Goal: Task Accomplishment & Management: Use online tool/utility

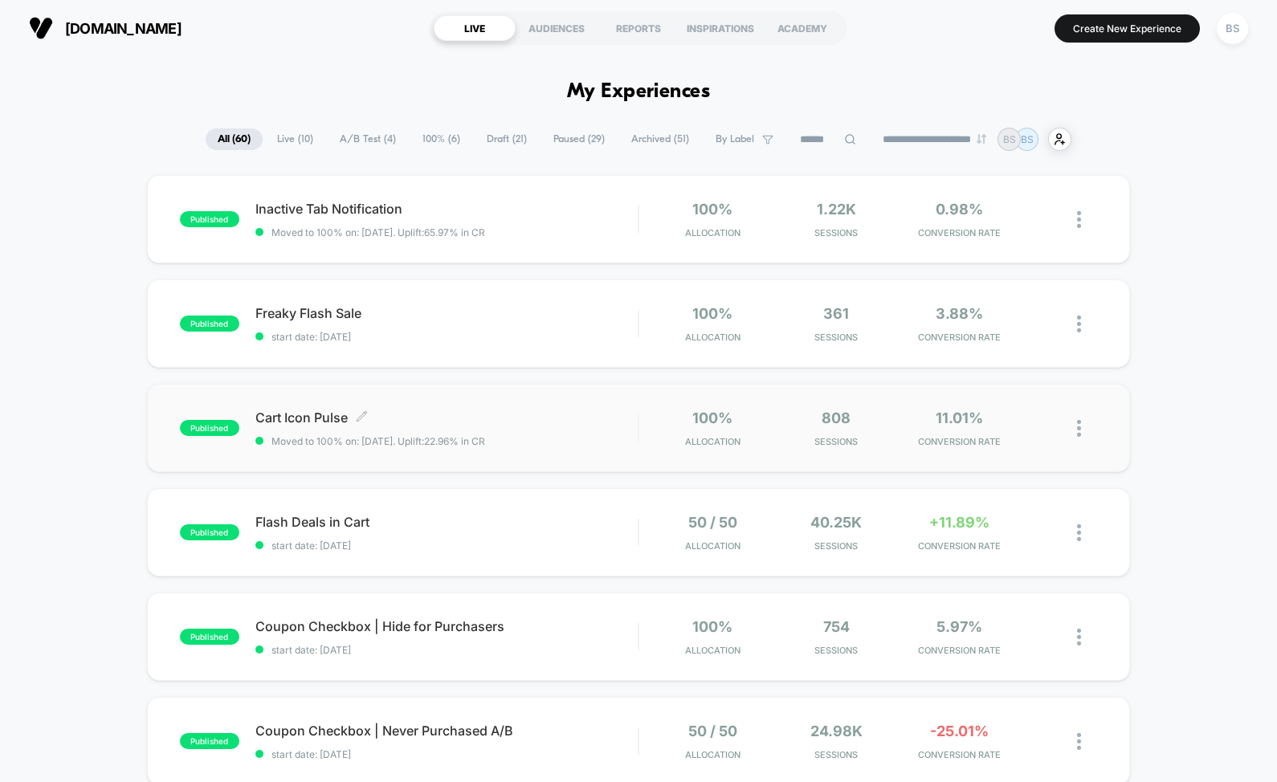
scroll to position [44, 0]
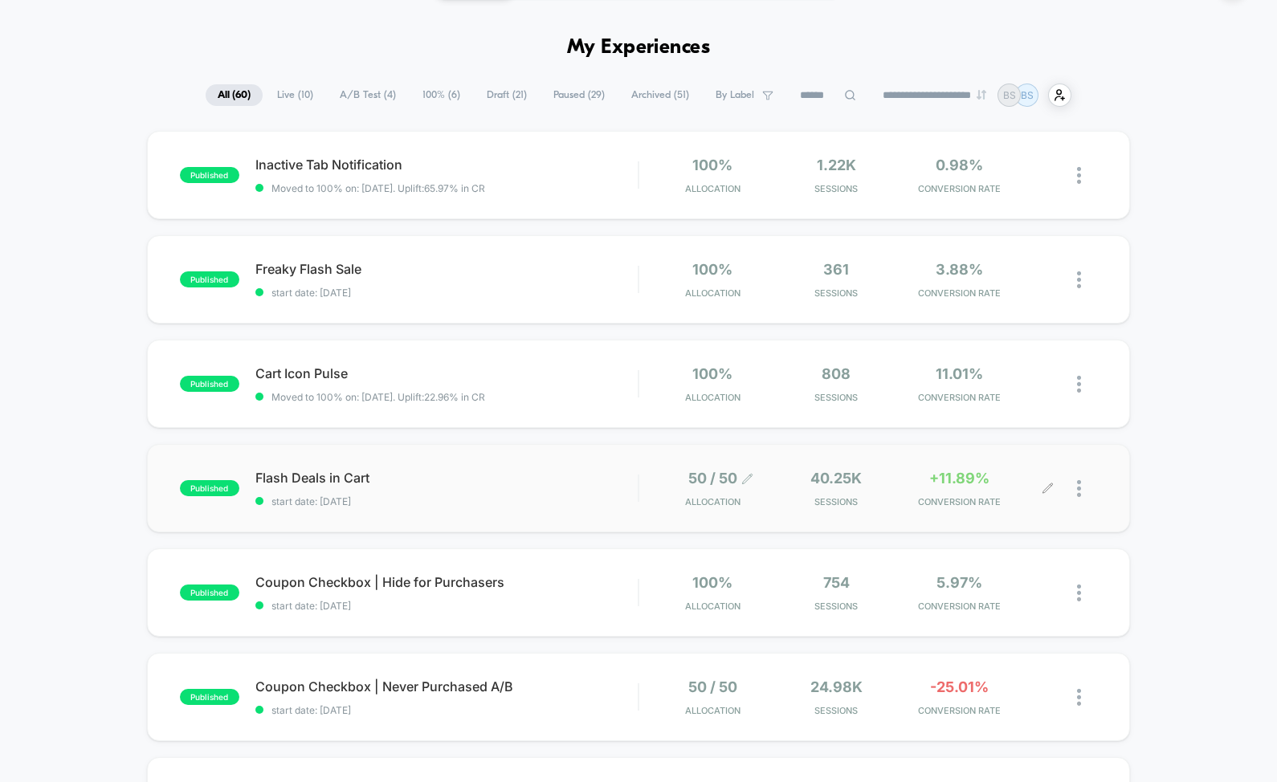
click at [753, 480] on icon at bounding box center [748, 479] width 12 height 12
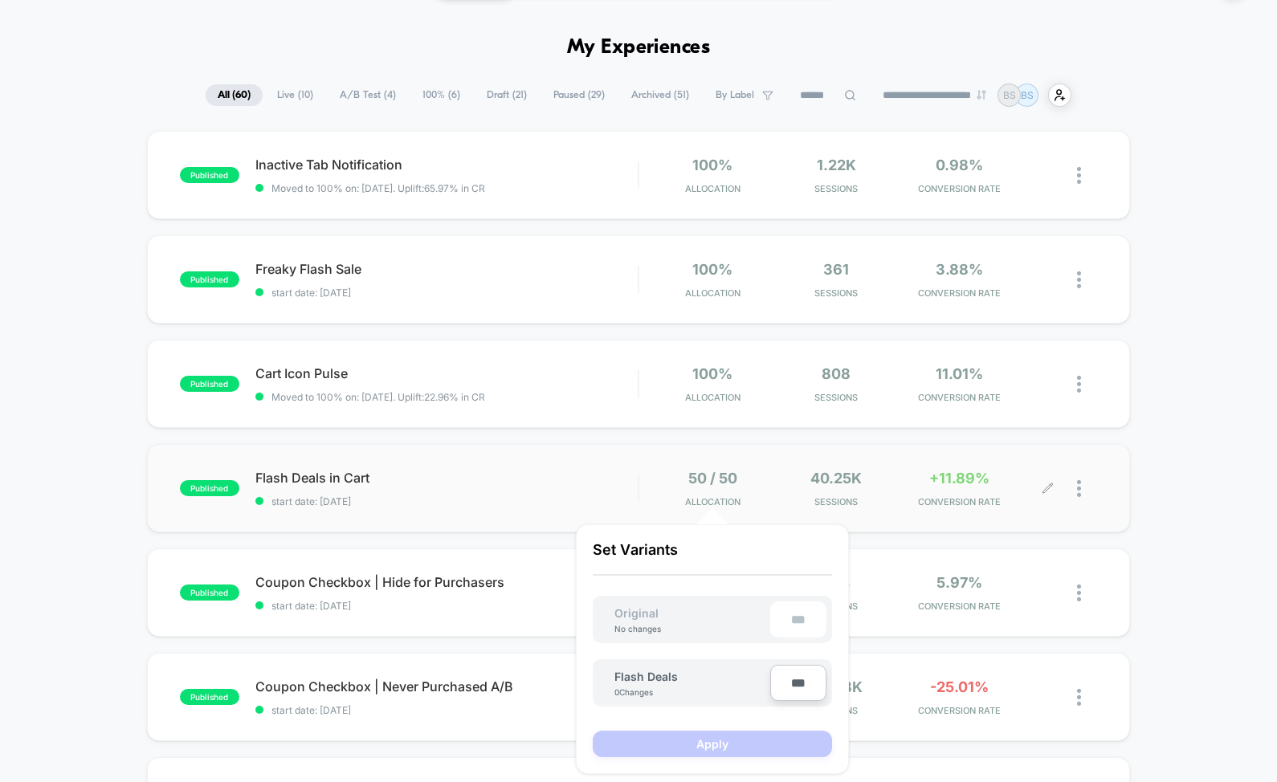
click at [1022, 481] on div "50 / 50 Allocation 40.25k Sessions +11.89% CONVERSION RATE" at bounding box center [852, 489] width 393 height 38
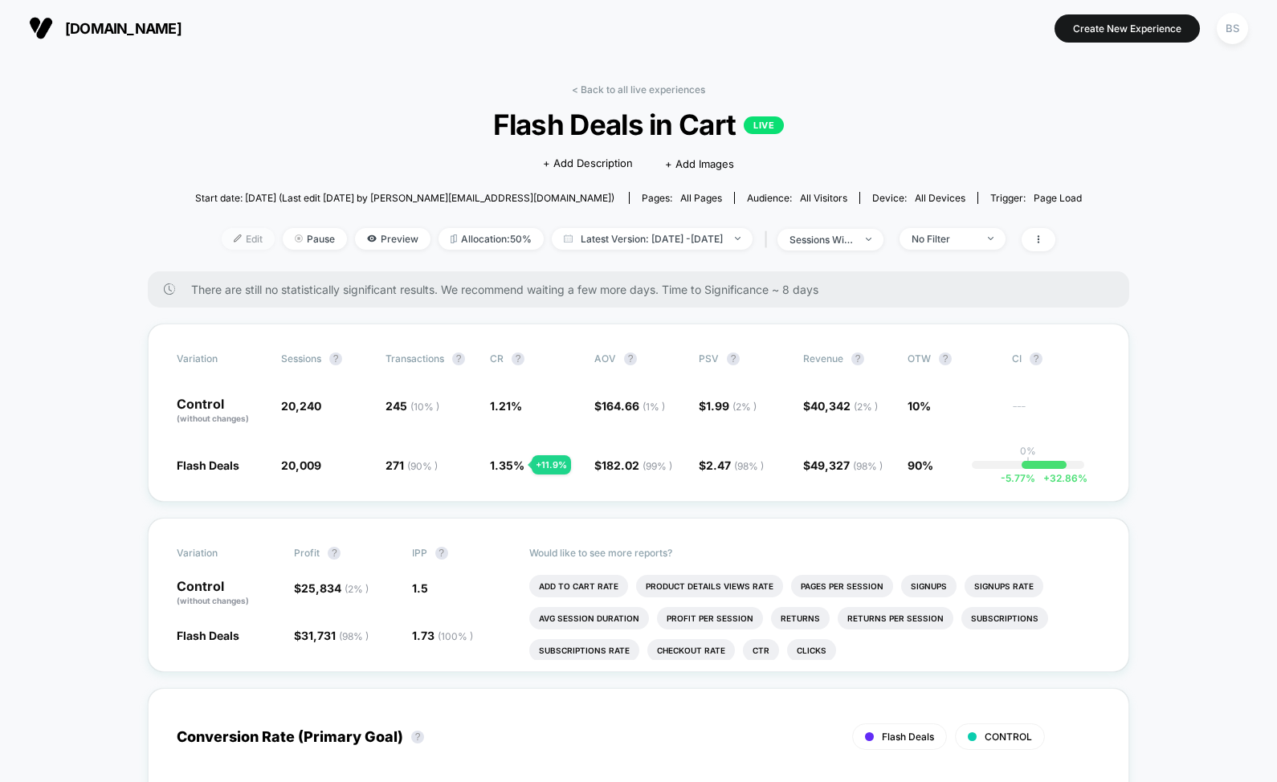
click at [228, 235] on span "Edit" at bounding box center [248, 239] width 53 height 22
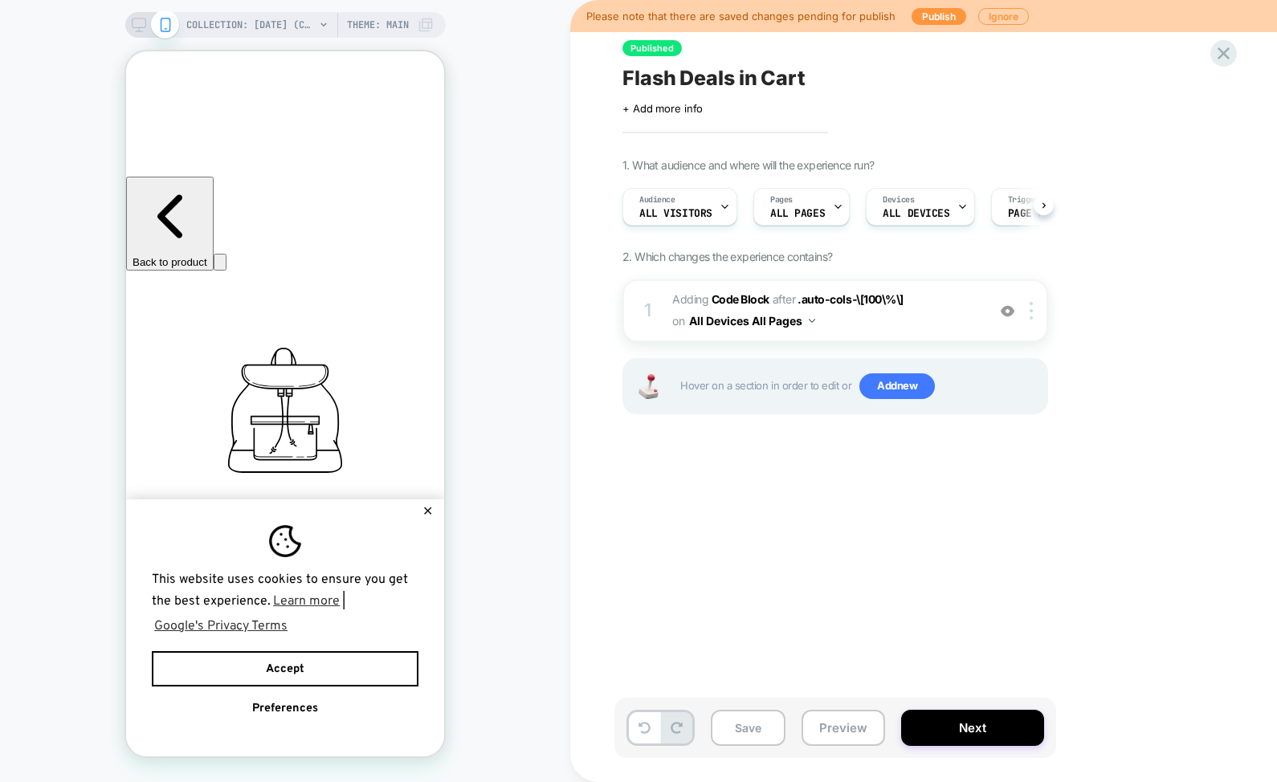
scroll to position [0, 1]
click at [838, 318] on span "Adding Code Block AFTER .auto-cols-\[100\%\] .auto-cols-\[100\%\] on All Device…" at bounding box center [825, 310] width 306 height 43
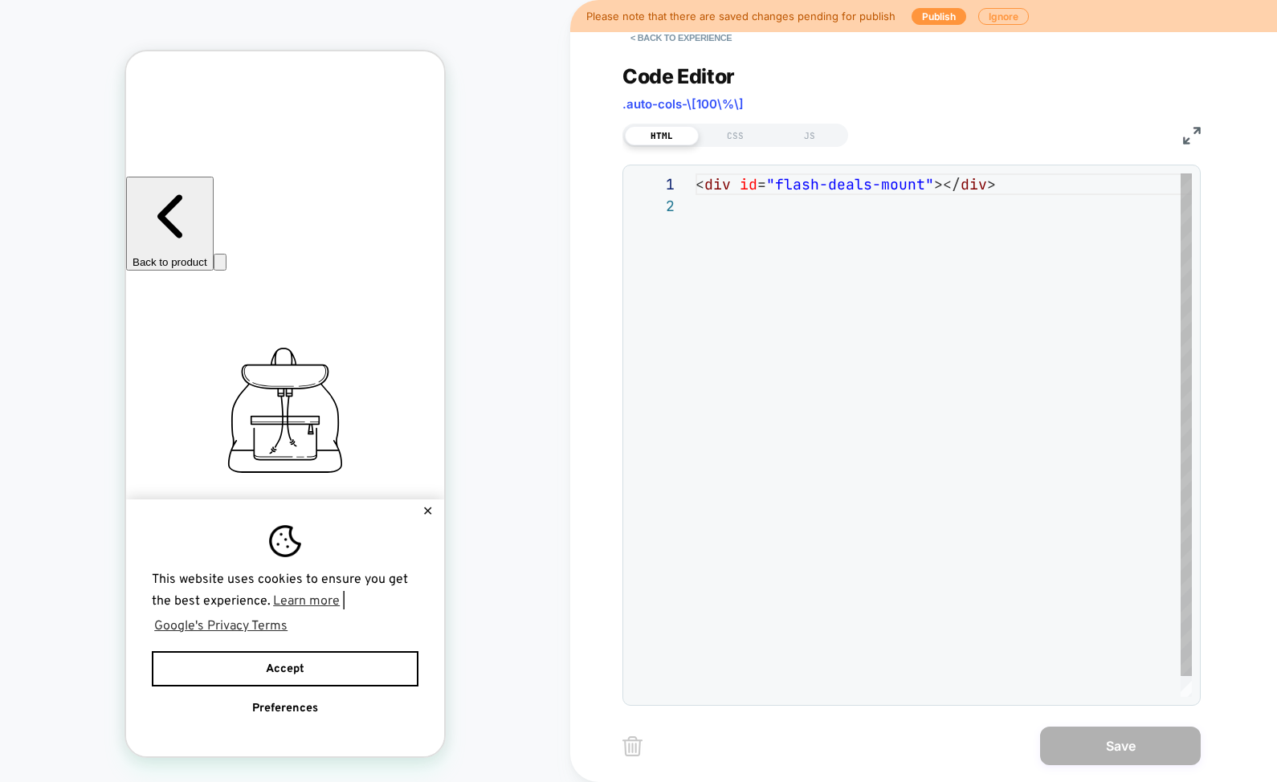
scroll to position [22, 0]
click at [745, 132] on div "CSS" at bounding box center [736, 135] width 74 height 19
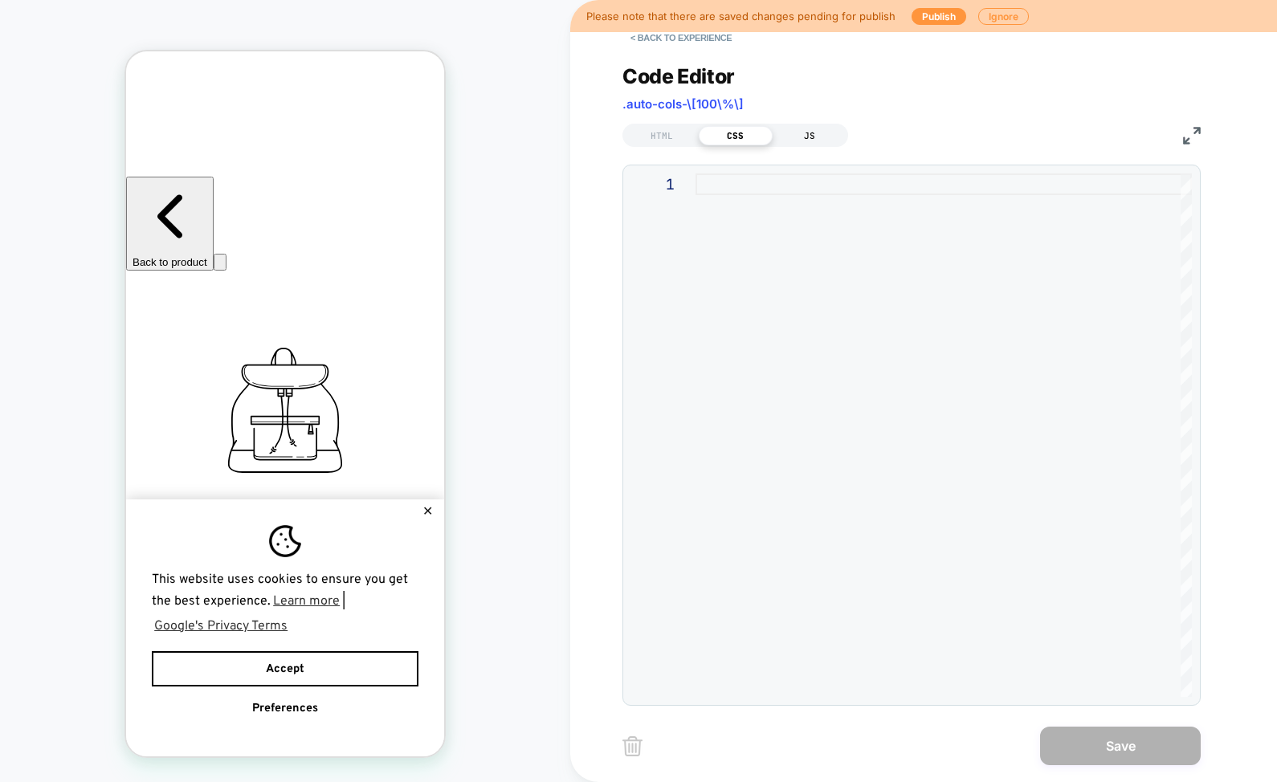
click at [800, 135] on div "JS" at bounding box center [810, 135] width 74 height 19
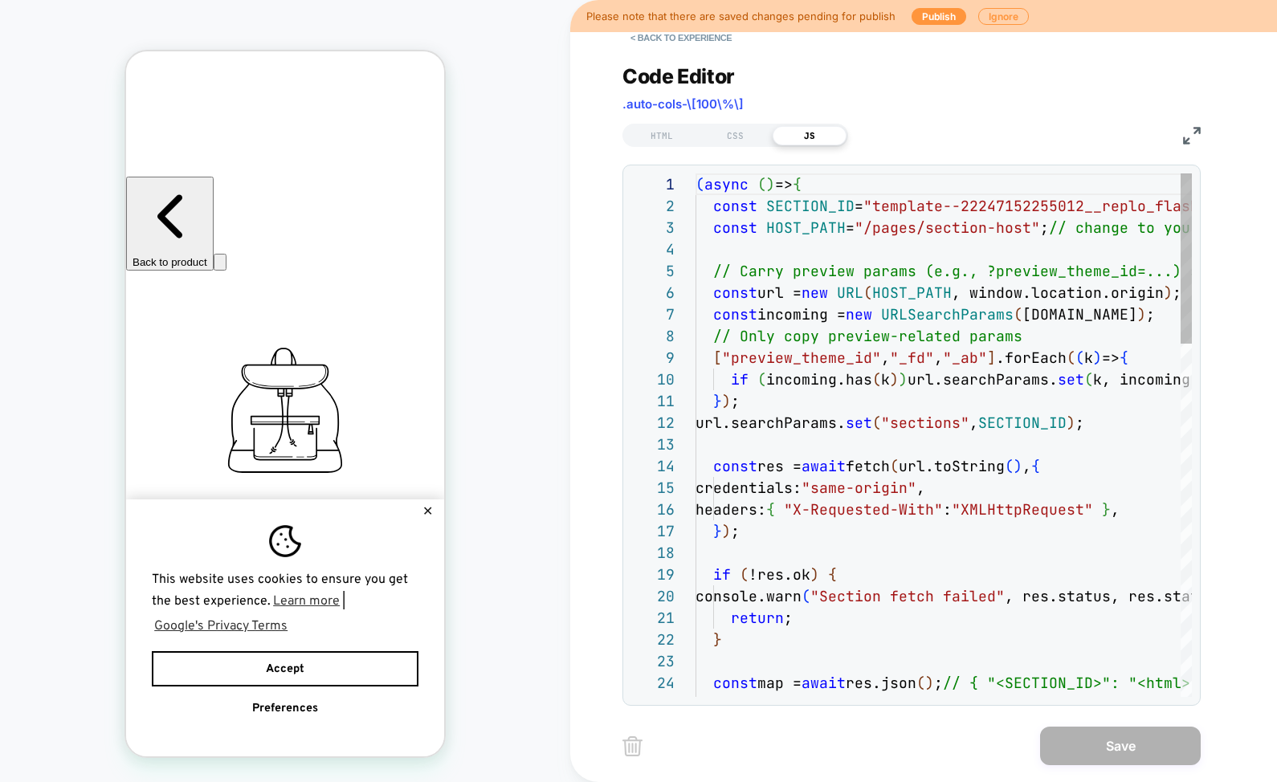
scroll to position [195, 0]
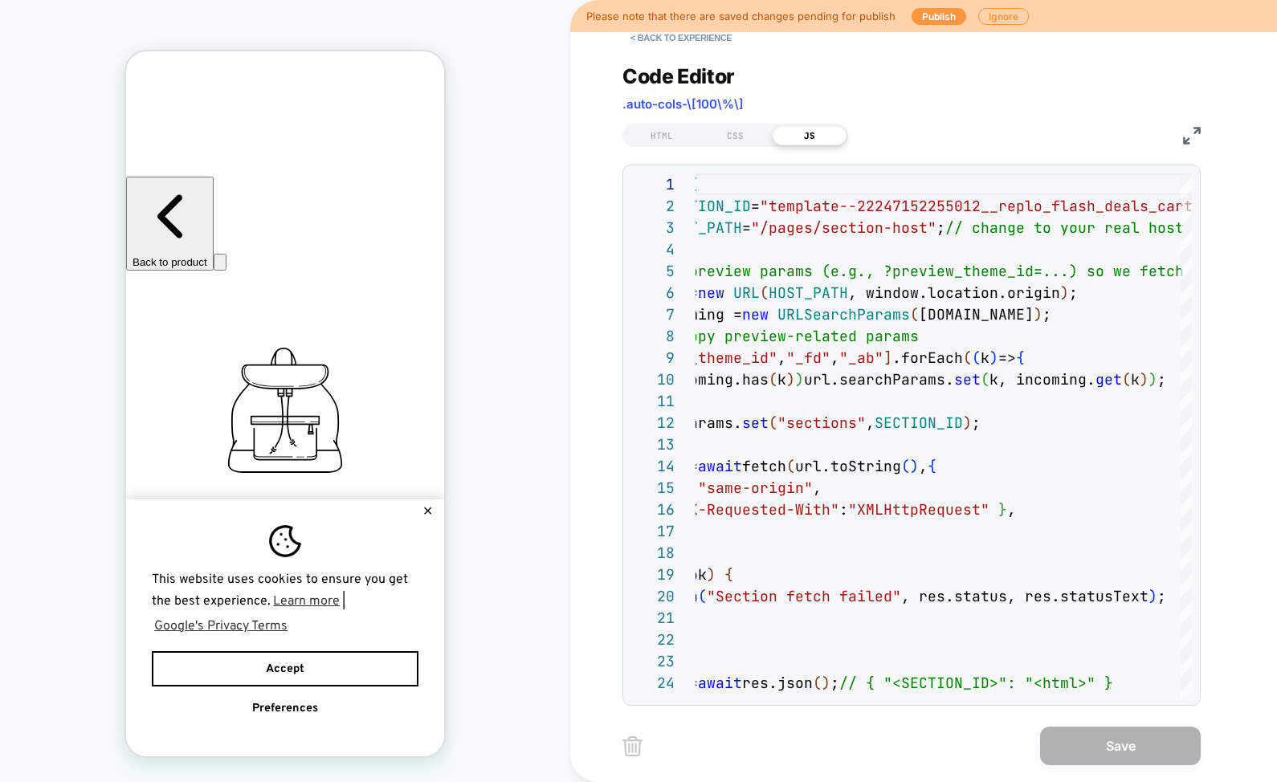
click at [1182, 130] on div "HTML CSS JS" at bounding box center [912, 133] width 578 height 27
click at [1188, 132] on img at bounding box center [1192, 136] width 18 height 18
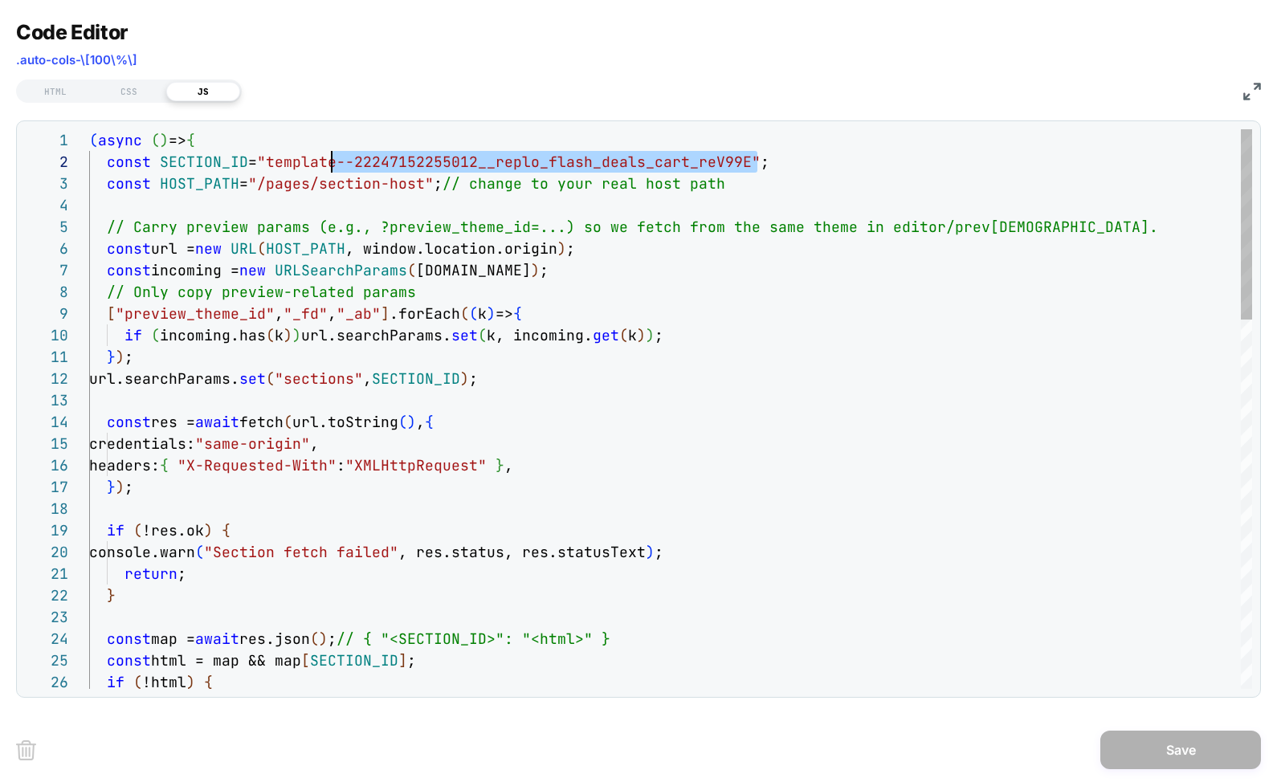
scroll to position [22, 243]
drag, startPoint x: 754, startPoint y: 162, endPoint x: 283, endPoint y: 162, distance: 471.6
click at [283, 162] on span "const SECTION_ID = "template--22247152255012__replo_flash_deals_cart_ reV99E" ;" at bounding box center [429, 162] width 680 height 18
type textarea "**********"
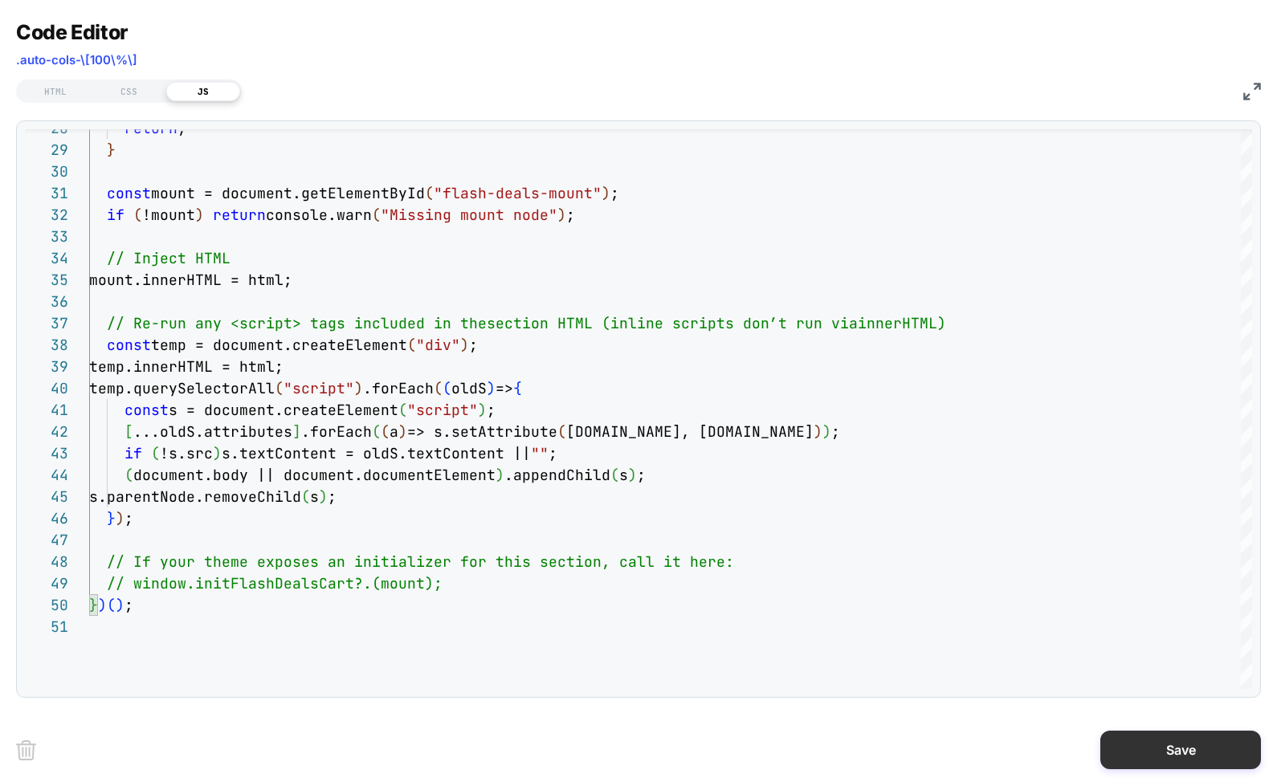
click at [1122, 742] on button "Save" at bounding box center [1181, 750] width 161 height 39
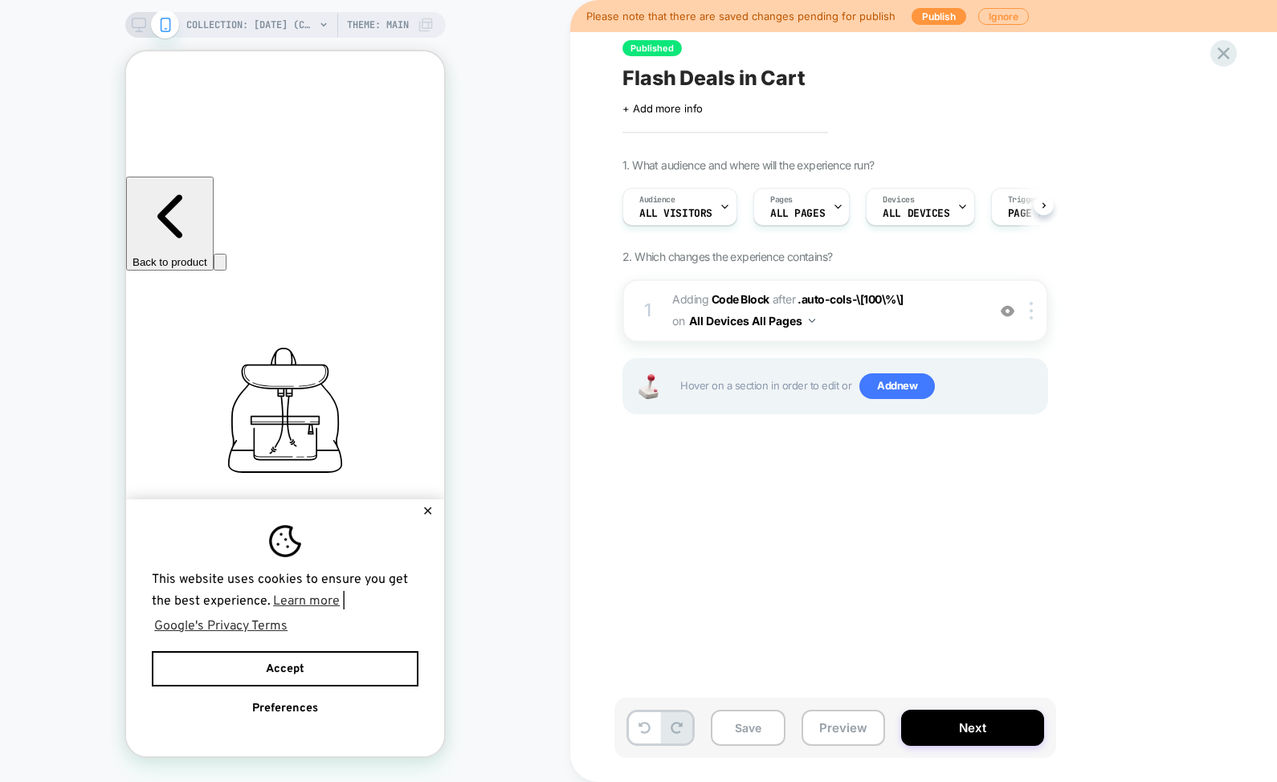
scroll to position [0, 1]
click at [857, 723] on button "Preview" at bounding box center [844, 728] width 84 height 36
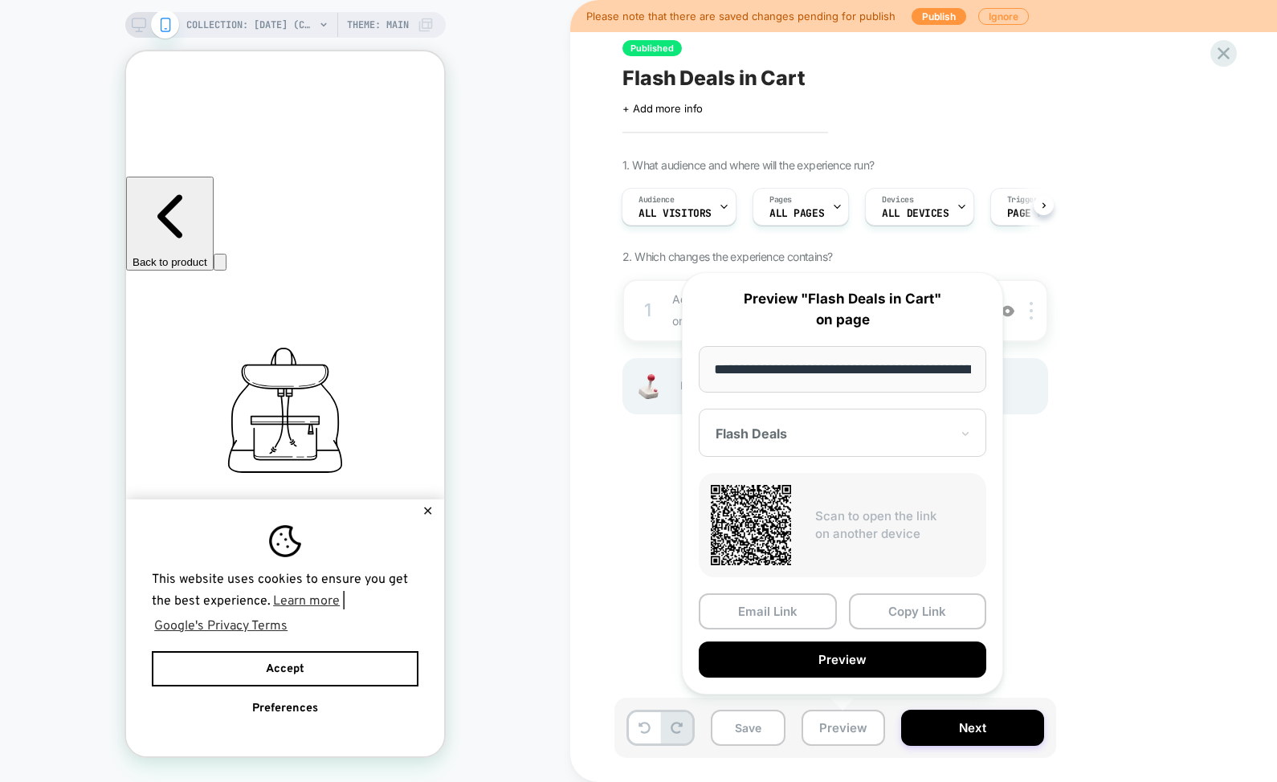
scroll to position [0, 164]
click at [872, 612] on button "Copy Link" at bounding box center [918, 613] width 138 height 36
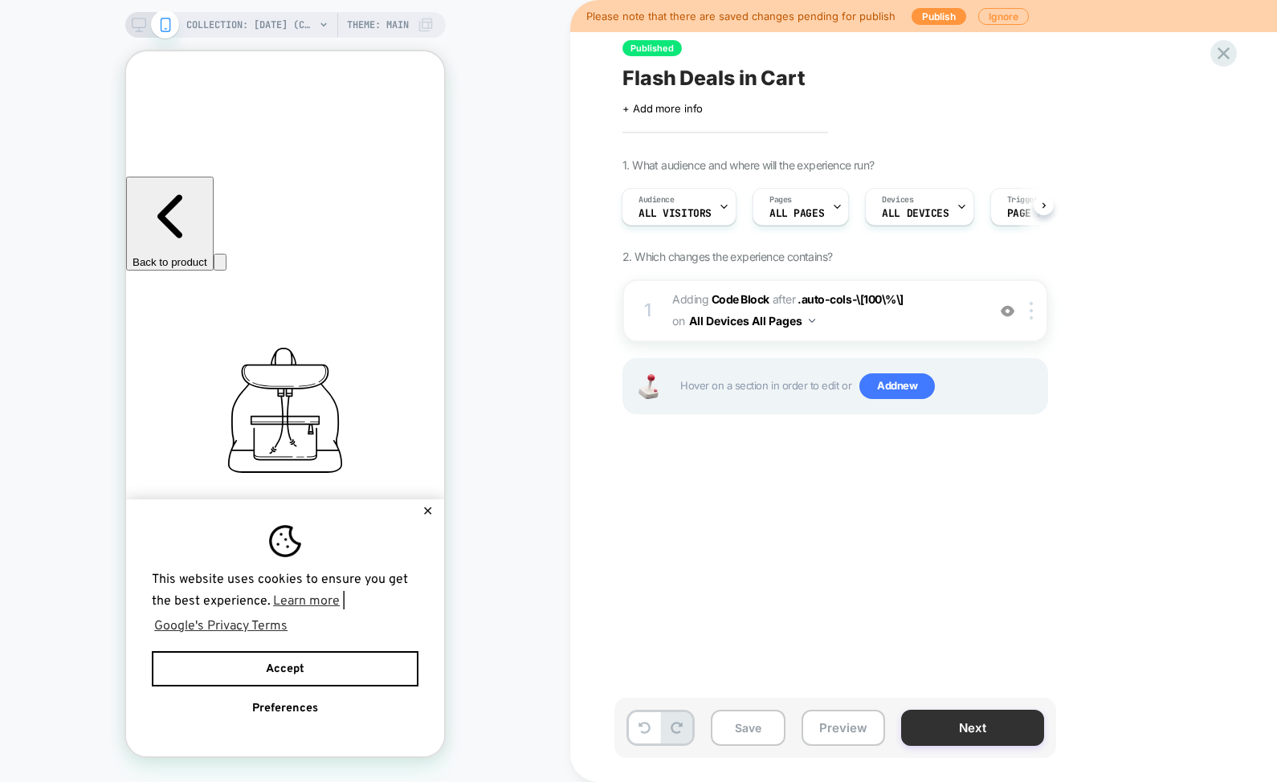
click at [925, 723] on button "Next" at bounding box center [972, 728] width 143 height 36
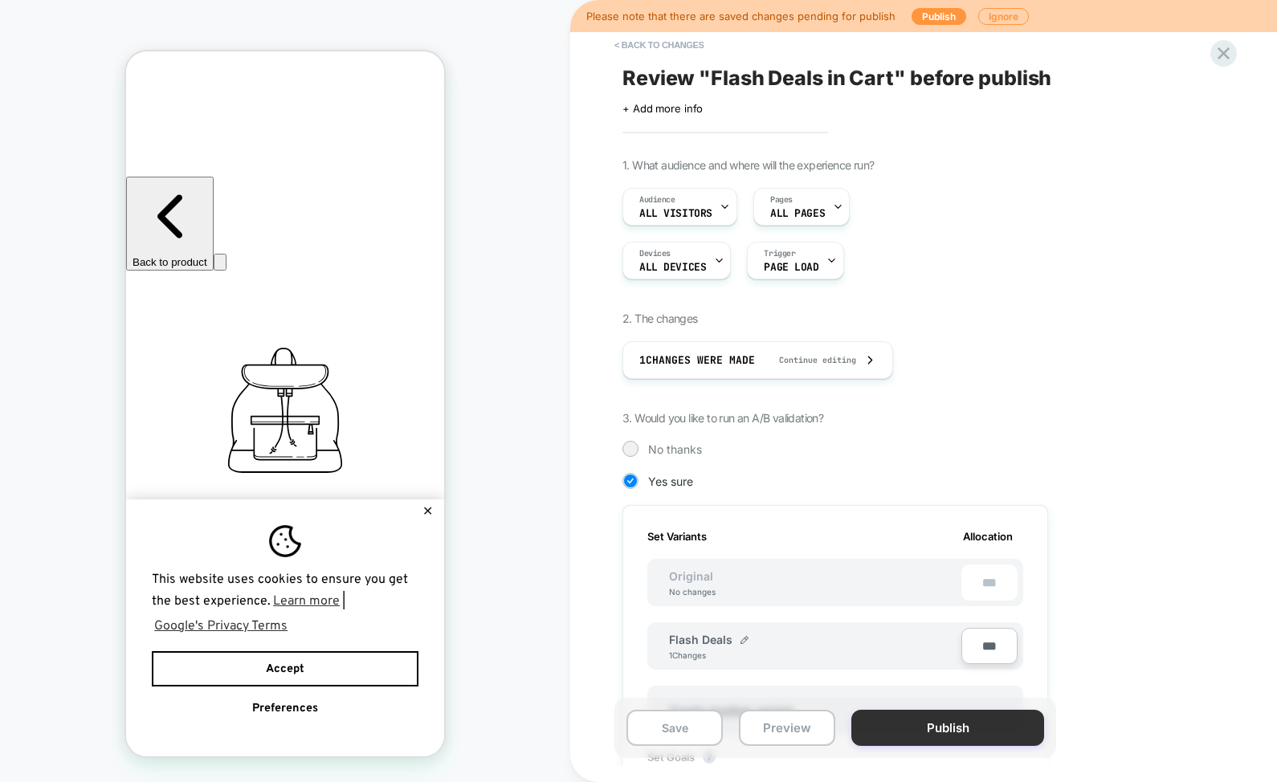
scroll to position [0, 2]
click at [916, 724] on button "Publish" at bounding box center [948, 728] width 193 height 36
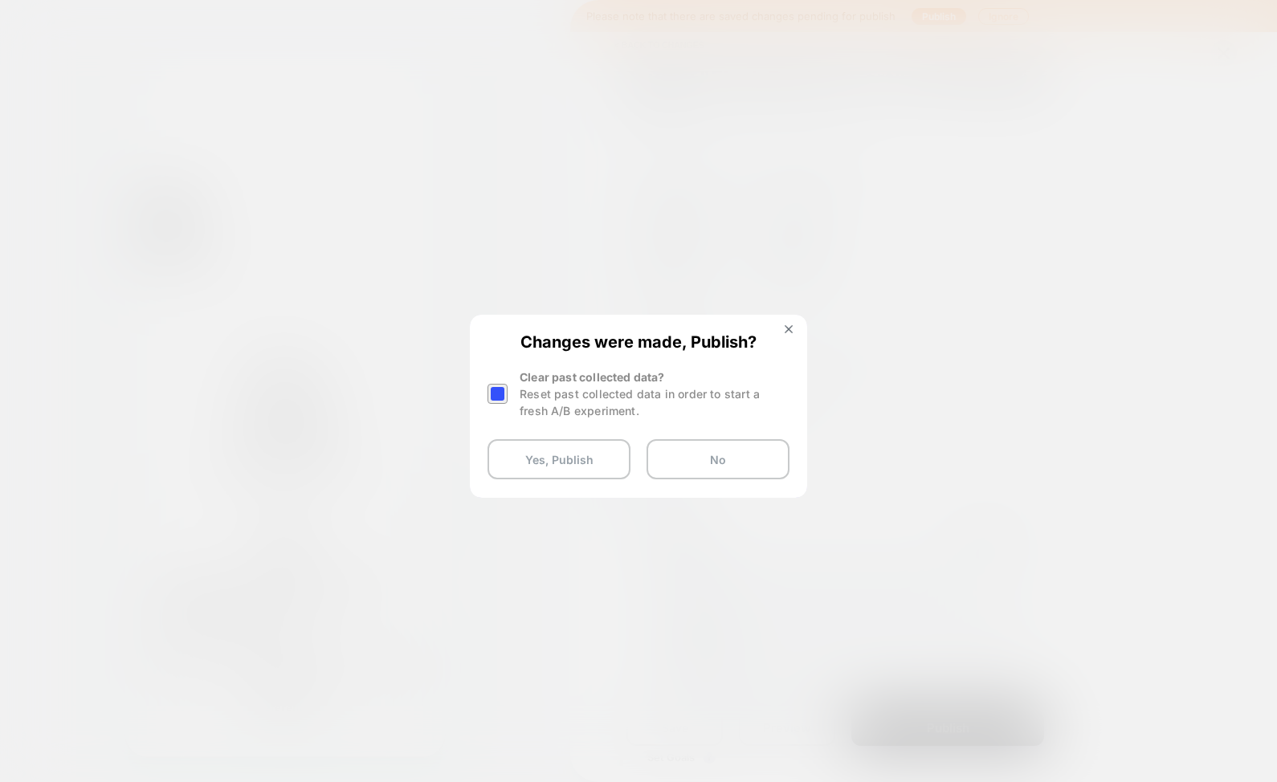
click at [506, 387] on div at bounding box center [498, 394] width 20 height 20
click at [582, 458] on button "Yes, Publish" at bounding box center [559, 459] width 143 height 40
